Goal: Transaction & Acquisition: Purchase product/service

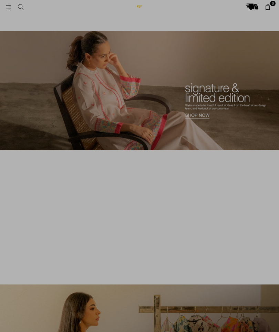
click at [3, 4] on div at bounding box center [139, 166] width 279 height 332
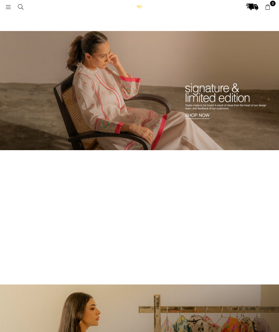
click at [4, 7] on link at bounding box center [8, 6] width 12 height 5
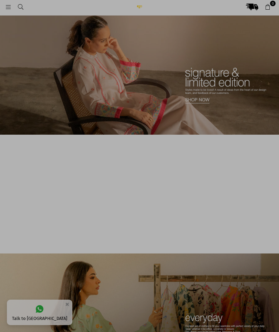
click at [1, 2] on div at bounding box center [139, 166] width 279 height 332
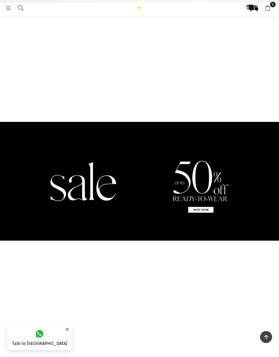
scroll to position [617, 0]
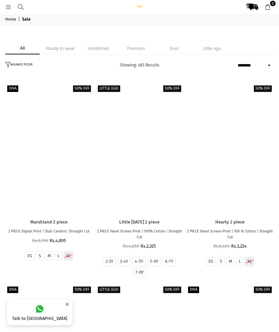
select select "******"
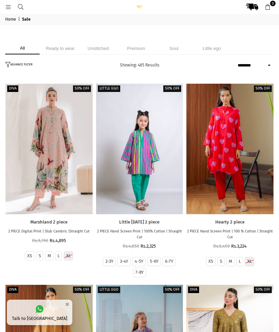
click at [98, 50] on li "Unstitched" at bounding box center [98, 48] width 34 height 12
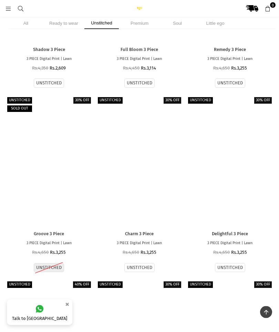
scroll to position [1997, 0]
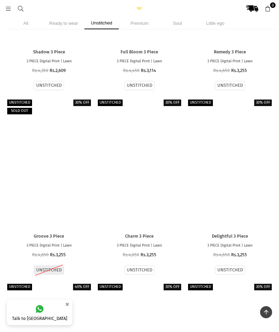
click at [68, 168] on div at bounding box center [49, 163] width 87 height 130
click at [78, 124] on div at bounding box center [49, 163] width 87 height 130
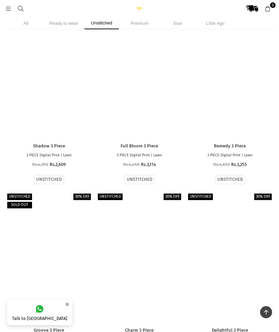
scroll to position [1903, 0]
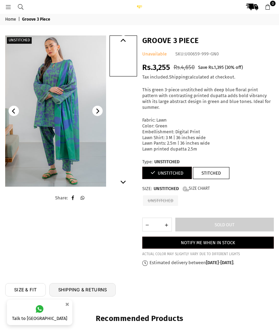
click at [103, 113] on img at bounding box center [55, 110] width 101 height 151
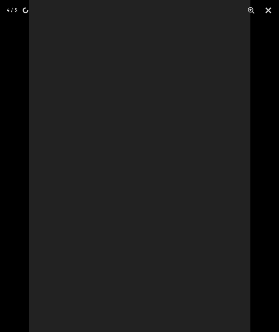
click at [269, 9] on button "Close" at bounding box center [268, 10] width 17 height 21
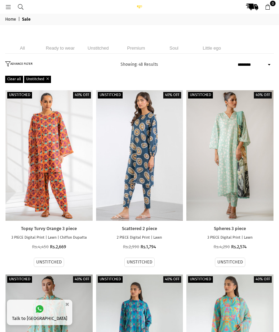
select select "******"
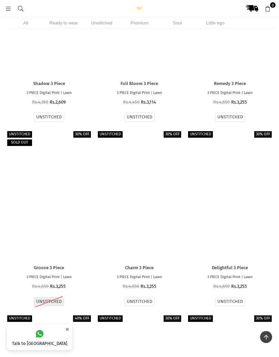
scroll to position [1968, 0]
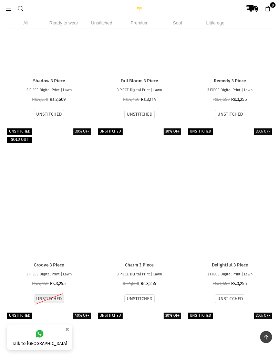
click at [45, 243] on div at bounding box center [49, 192] width 87 height 130
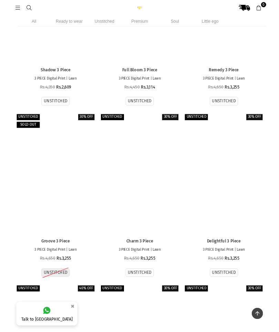
scroll to position [1975, 0]
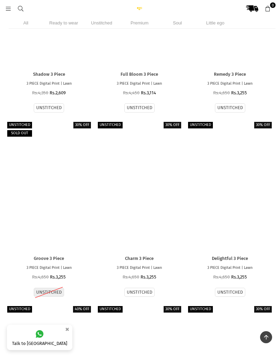
click at [132, 194] on div at bounding box center [139, 185] width 87 height 130
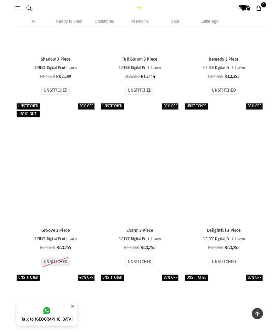
scroll to position [1987, 0]
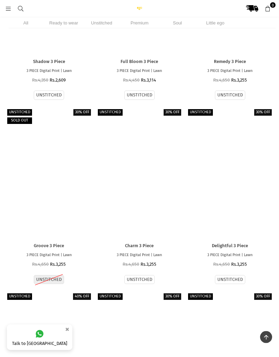
click at [245, 243] on link "Delightful 3 Piece" at bounding box center [229, 246] width 87 height 6
click at [248, 223] on div at bounding box center [229, 173] width 87 height 130
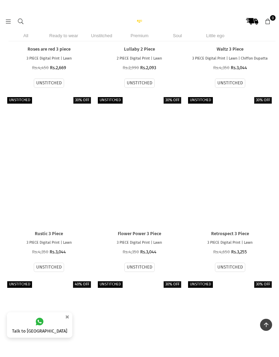
scroll to position [2381, 0]
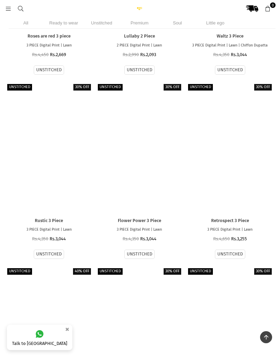
click at [132, 180] on div at bounding box center [139, 147] width 87 height 130
click at [129, 187] on div at bounding box center [139, 147] width 87 height 130
click at [127, 171] on div at bounding box center [139, 147] width 87 height 130
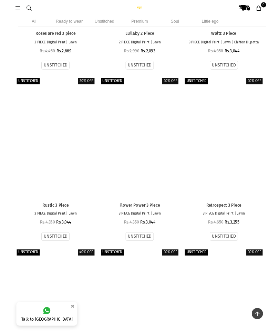
scroll to position [2382, 0]
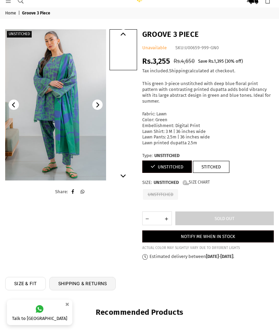
scroll to position [4, 0]
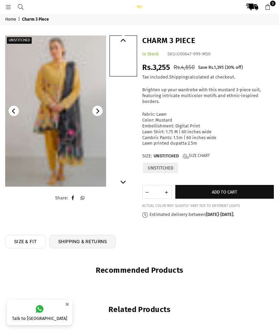
click at [49, 104] on img at bounding box center [55, 110] width 101 height 151
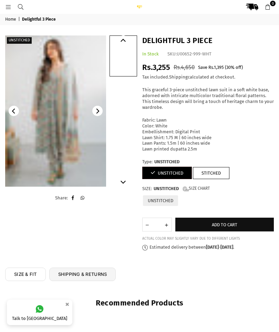
click at [63, 111] on img at bounding box center [55, 110] width 101 height 151
